Goal: Information Seeking & Learning: Compare options

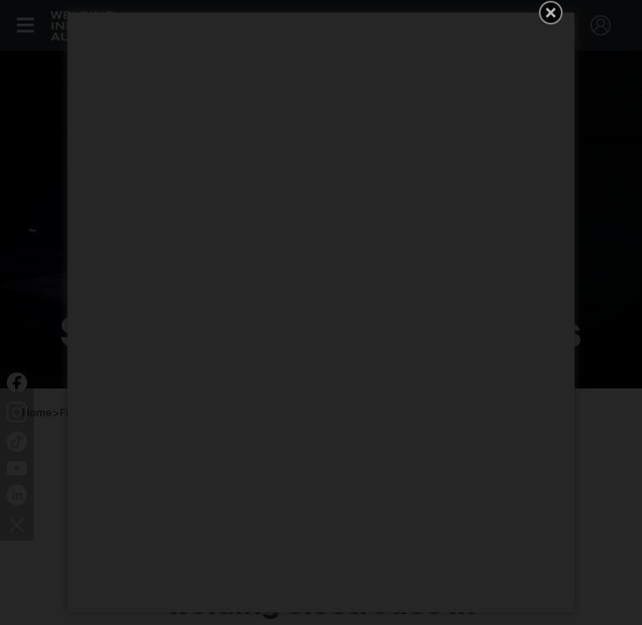
click at [552, 14] on icon "Get 5 WIA Welding Guides Free!" at bounding box center [551, 13] width 10 height 10
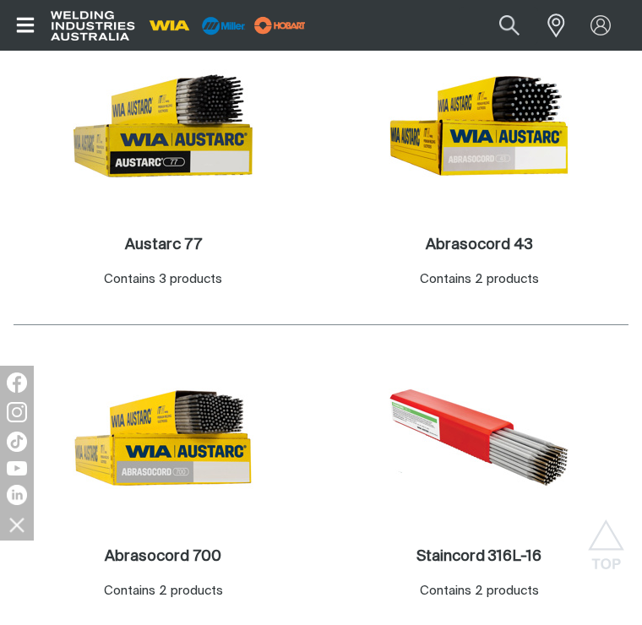
scroll to position [1551, 0]
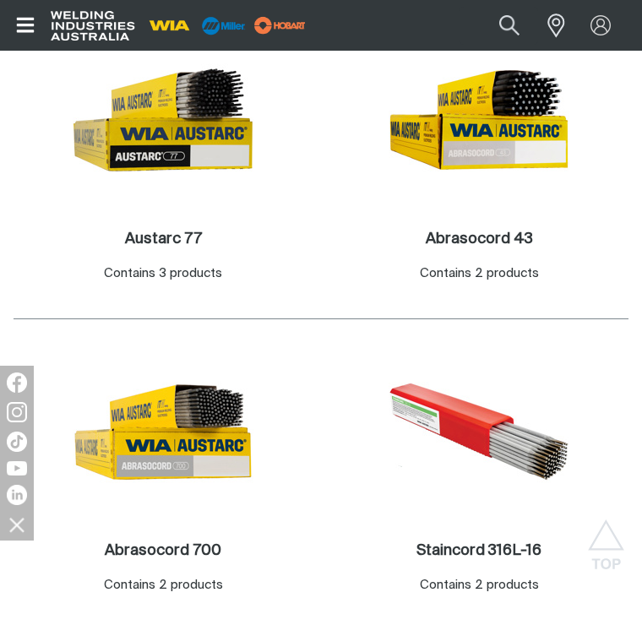
click at [454, 543] on h2 "Staincord 316L-16 ." at bounding box center [478, 550] width 125 height 15
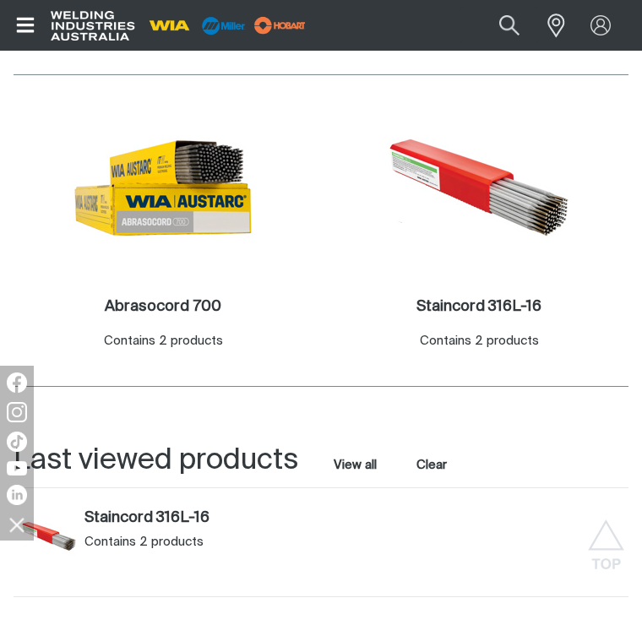
scroll to position [1680, 0]
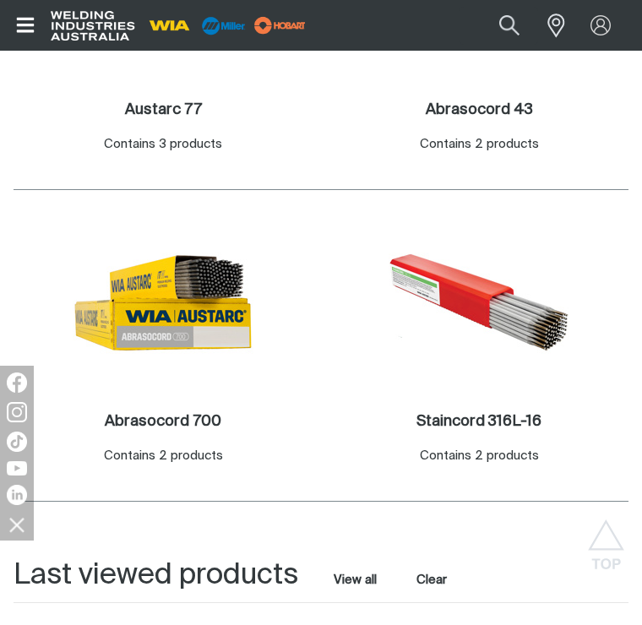
click at [124, 269] on img at bounding box center [163, 302] width 181 height 181
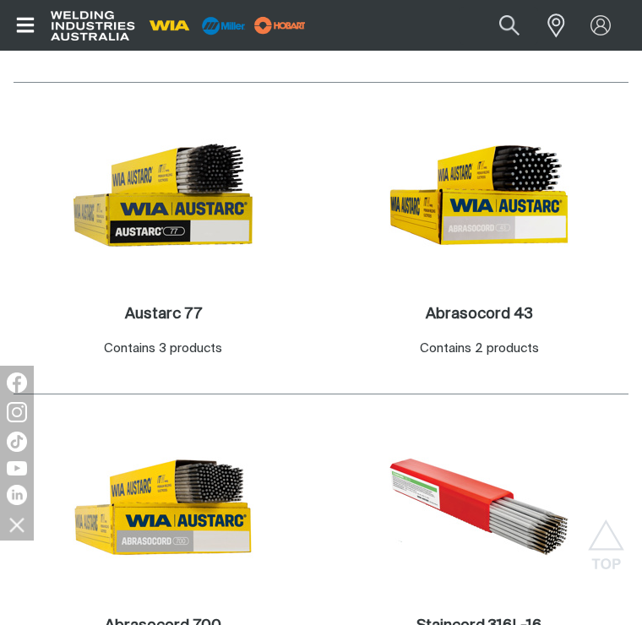
scroll to position [1475, 0]
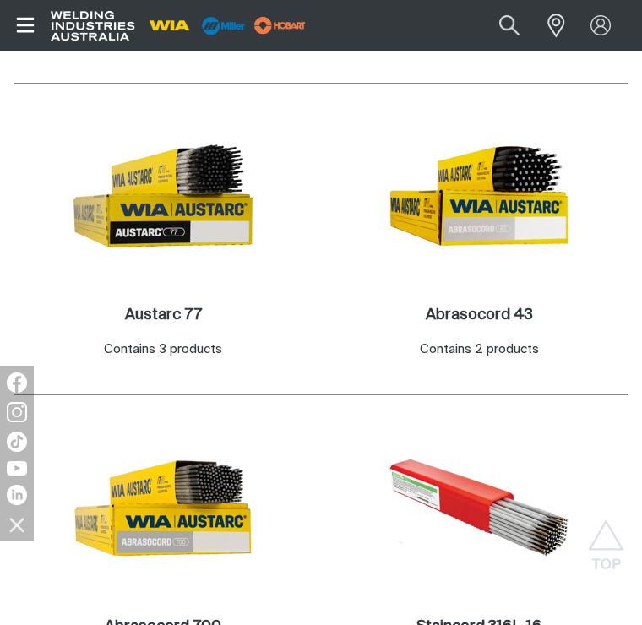
click at [492, 172] on img at bounding box center [479, 196] width 181 height 181
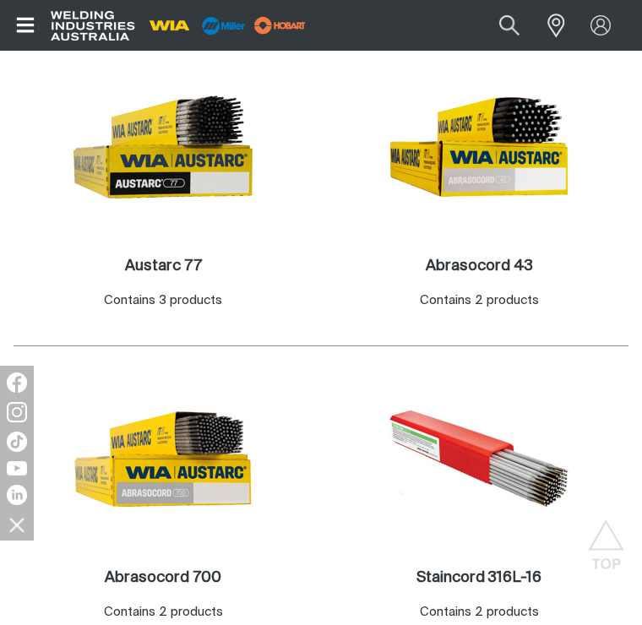
scroll to position [1526, 0]
